Goal: Information Seeking & Learning: Learn about a topic

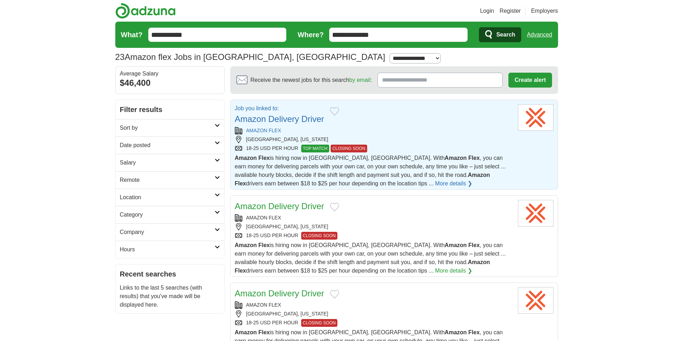
click at [538, 35] on link "Advanced" at bounding box center [539, 35] width 25 height 14
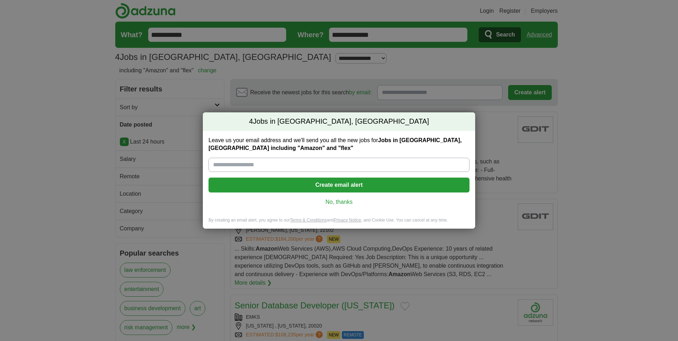
click at [337, 200] on link "No, thanks" at bounding box center [339, 202] width 250 height 8
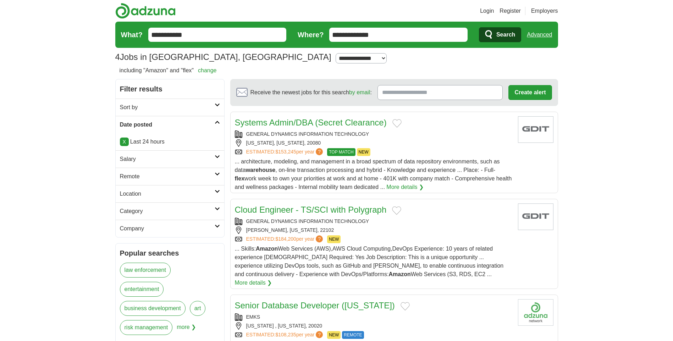
drag, startPoint x: 396, startPoint y: 34, endPoint x: 310, endPoint y: 35, distance: 86.2
click at [310, 35] on form "**********" at bounding box center [336, 35] width 443 height 26
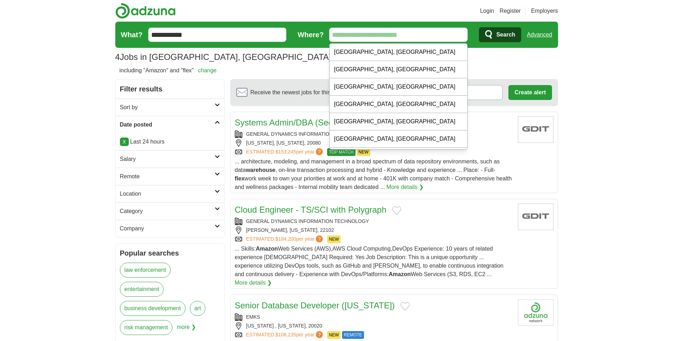
click at [479, 27] on button "Search" at bounding box center [500, 34] width 42 height 15
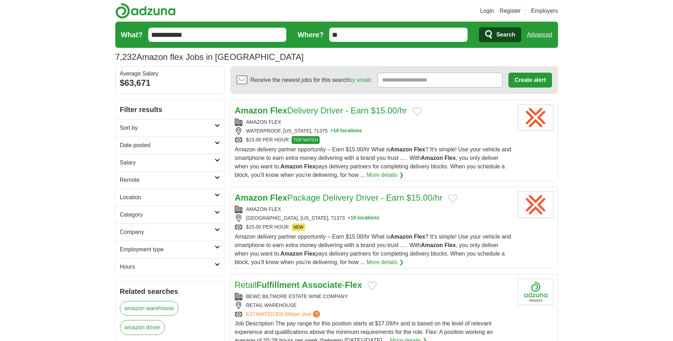
click at [346, 132] on button "+ 10 locations" at bounding box center [346, 130] width 32 height 7
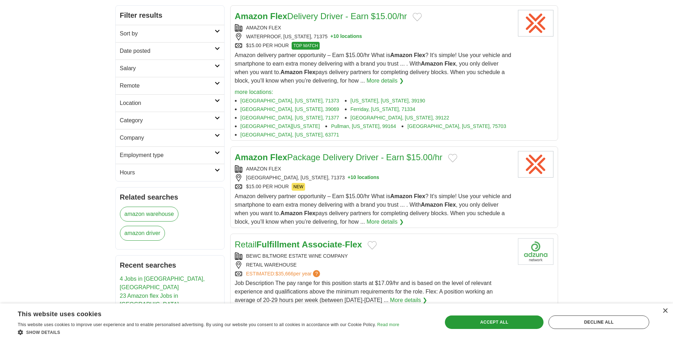
scroll to position [106, 0]
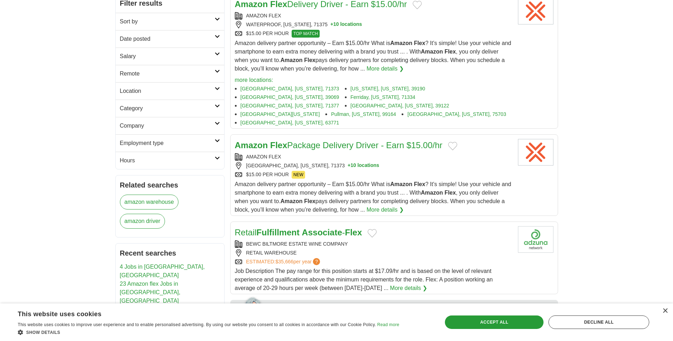
click at [348, 162] on button "+ 10 locations" at bounding box center [364, 165] width 32 height 7
